Goal: Task Accomplishment & Management: Manage account settings

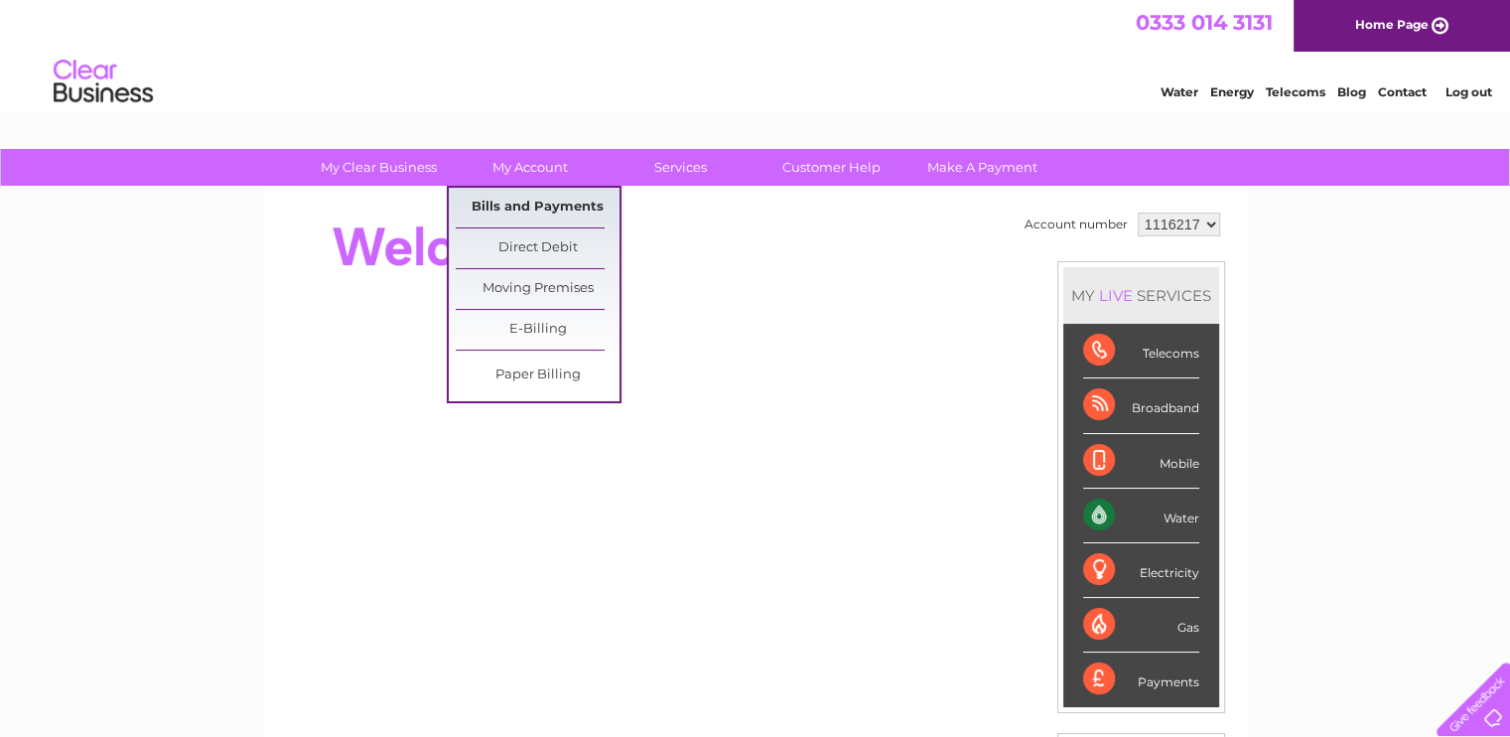
click at [526, 207] on link "Bills and Payments" at bounding box center [538, 208] width 164 height 40
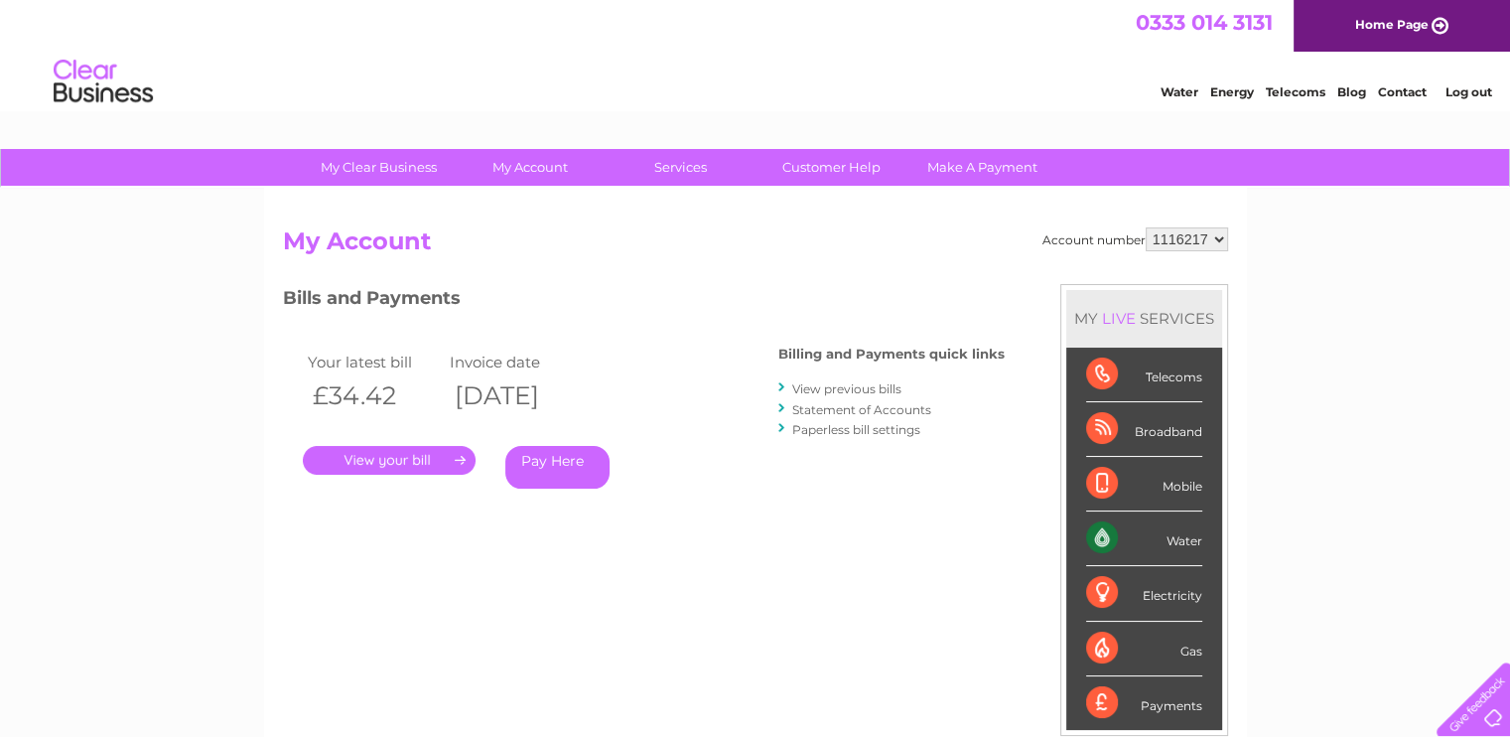
click at [406, 466] on link "." at bounding box center [389, 460] width 173 height 29
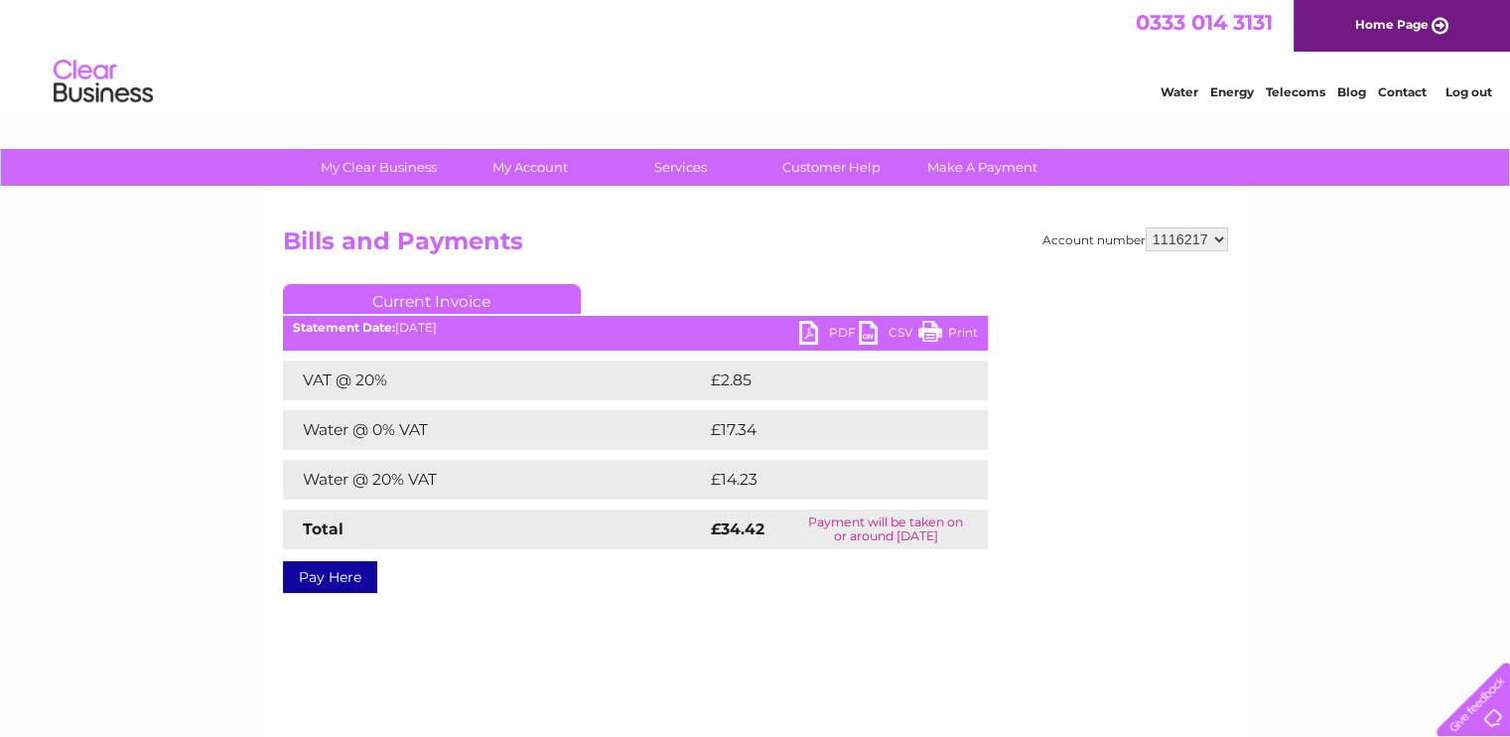
click at [820, 338] on link "PDF" at bounding box center [829, 335] width 60 height 29
click at [885, 385] on td "£2.85" at bounding box center [823, 380] width 235 height 40
